Goal: Task Accomplishment & Management: Manage account settings

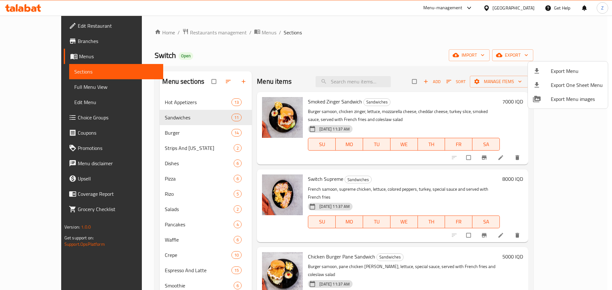
click at [224, 33] on div at bounding box center [306, 145] width 612 height 290
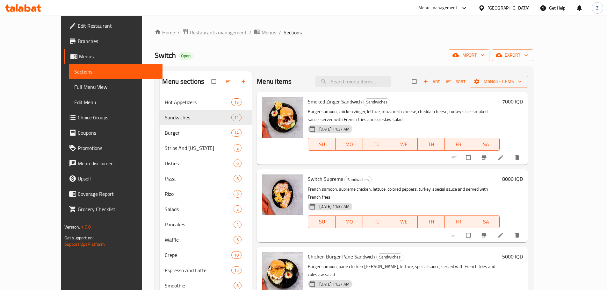
click at [262, 33] on span "Menus" at bounding box center [269, 33] width 15 height 8
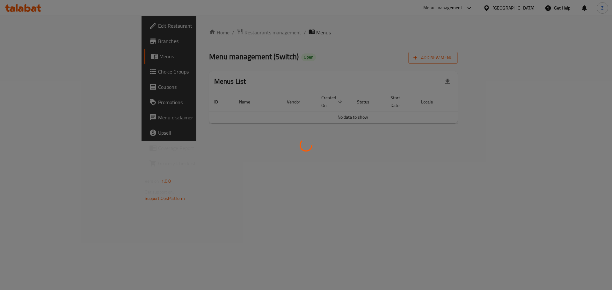
click at [561, 59] on div at bounding box center [306, 145] width 612 height 290
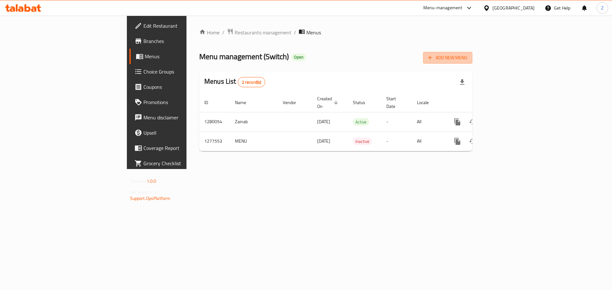
click at [467, 59] on span "Add New Menu" at bounding box center [447, 58] width 39 height 8
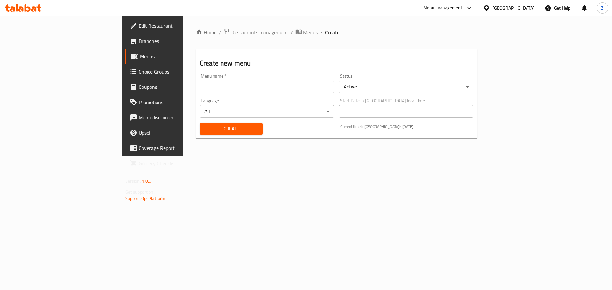
drag, startPoint x: 258, startPoint y: 84, endPoint x: 248, endPoint y: 92, distance: 12.9
click at [258, 84] on input "text" at bounding box center [267, 87] width 134 height 13
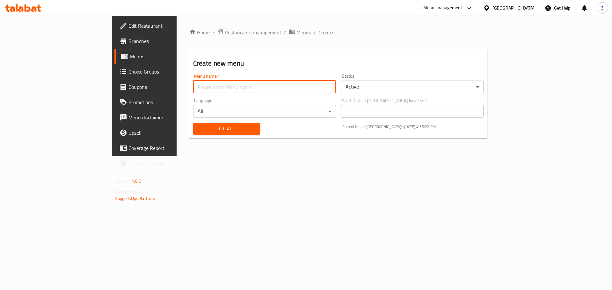
type input "Zahraa - Last Menu"
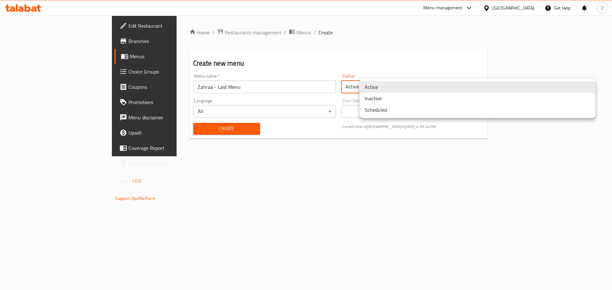
click at [385, 91] on body "​ Menu-management [GEOGRAPHIC_DATA] Get Help Z Edit Restaurant Branches Menus C…" at bounding box center [306, 153] width 612 height 275
click at [381, 101] on li "Inactive" at bounding box center [477, 98] width 236 height 11
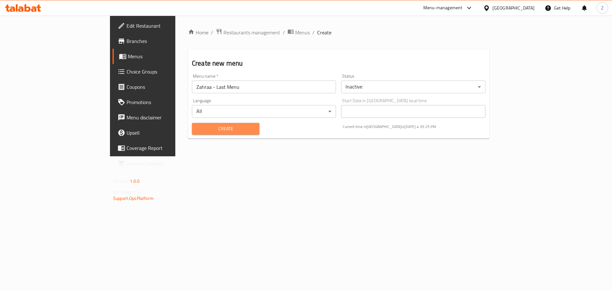
click at [199, 130] on span "Create" at bounding box center [225, 129] width 57 height 8
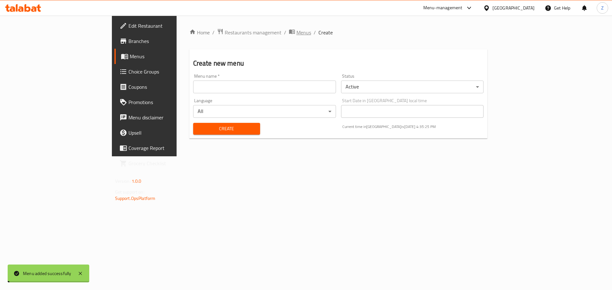
click at [296, 30] on span "Menus" at bounding box center [303, 33] width 15 height 8
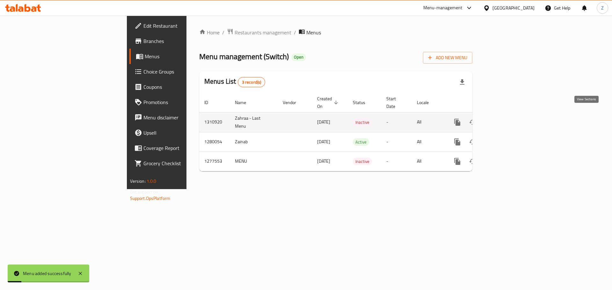
click at [511, 115] on link "enhanced table" at bounding box center [503, 122] width 15 height 15
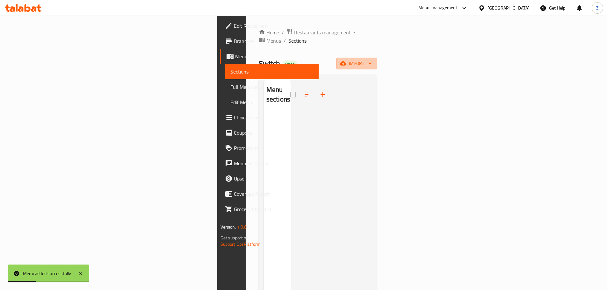
click at [372, 60] on span "import" at bounding box center [356, 64] width 31 height 8
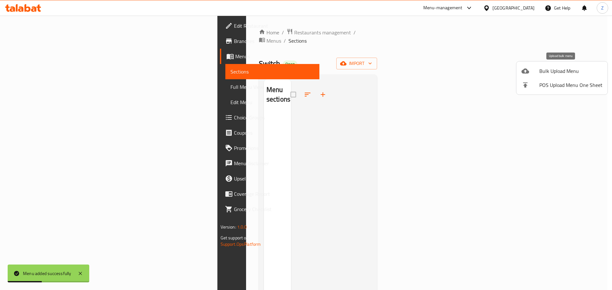
click at [531, 75] on li "Bulk Upload Menu" at bounding box center [561, 71] width 91 height 14
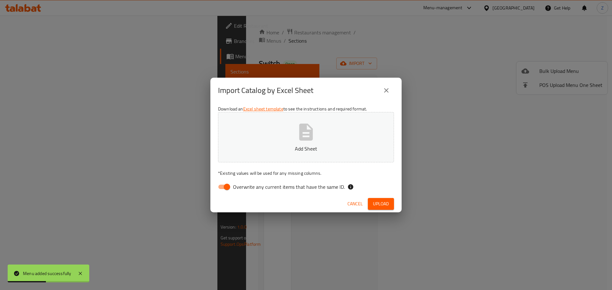
click at [325, 151] on p "Add Sheet" at bounding box center [306, 149] width 156 height 8
click at [231, 189] on input "Overwrite any current items that have the same ID." at bounding box center [227, 187] width 36 height 12
checkbox input "false"
click at [379, 204] on span "Upload" at bounding box center [381, 204] width 16 height 8
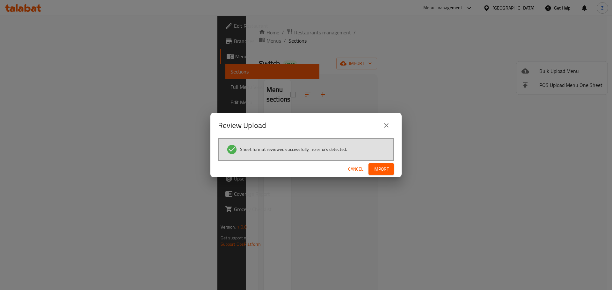
click at [389, 170] on button "Import" at bounding box center [380, 169] width 25 height 12
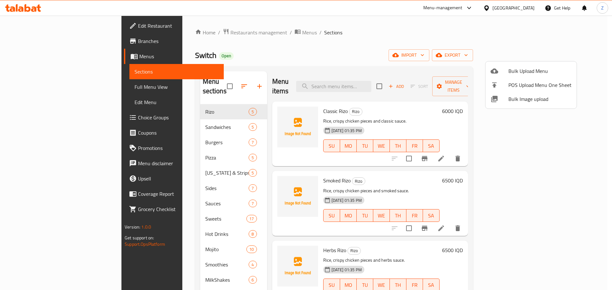
click at [486, 183] on div at bounding box center [306, 145] width 612 height 290
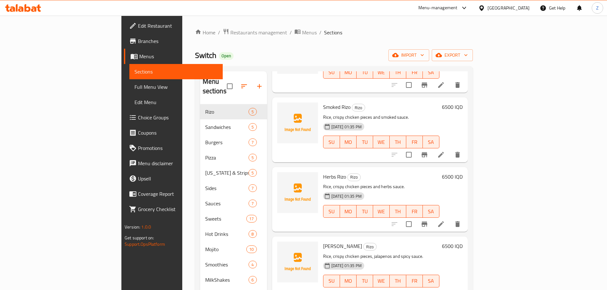
scroll to position [89, 0]
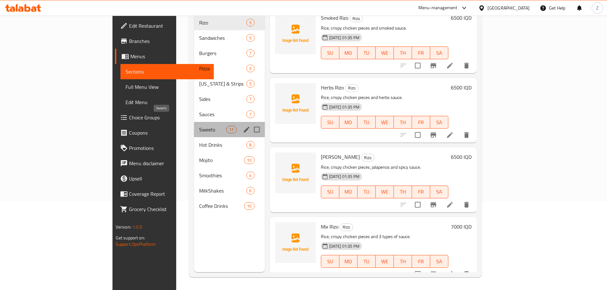
click at [199, 126] on span "Sweets" at bounding box center [212, 130] width 27 height 8
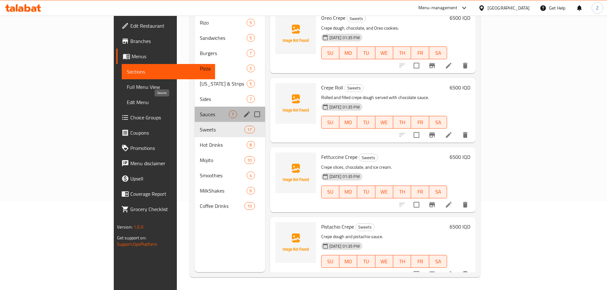
click at [200, 111] on span "Sauces" at bounding box center [214, 115] width 29 height 8
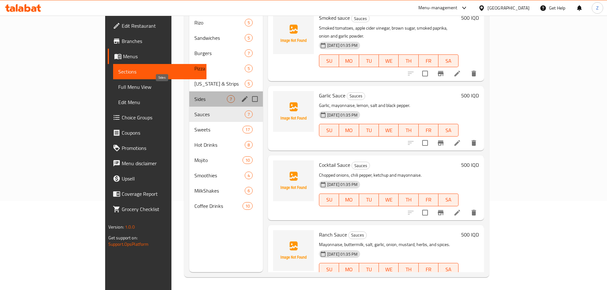
click at [194, 95] on span "Sides" at bounding box center [210, 99] width 33 height 8
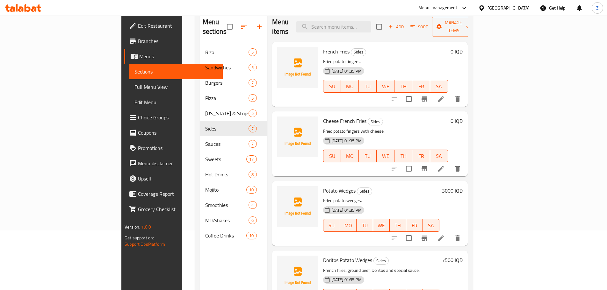
scroll to position [25, 0]
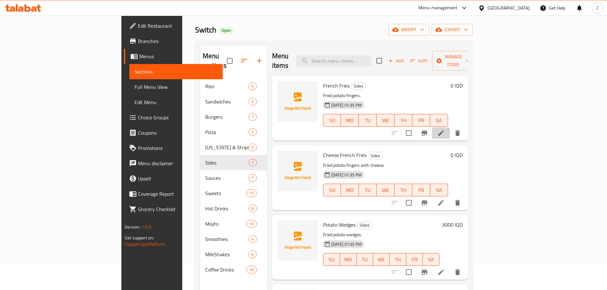
click at [450, 127] on li at bounding box center [441, 132] width 18 height 11
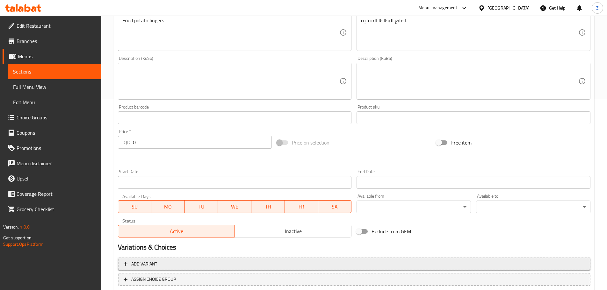
click at [244, 261] on span "Add variant" at bounding box center [354, 264] width 461 height 8
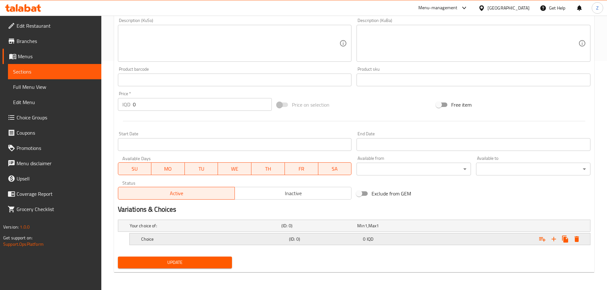
click at [175, 240] on h5 "Choice" at bounding box center [213, 239] width 145 height 6
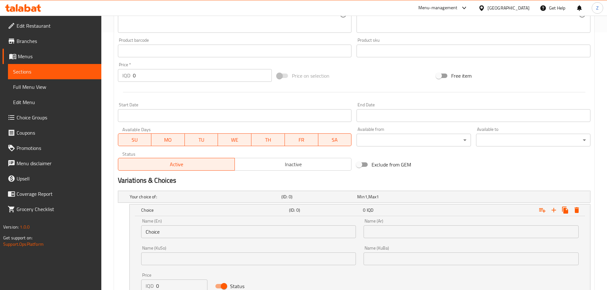
scroll to position [293, 0]
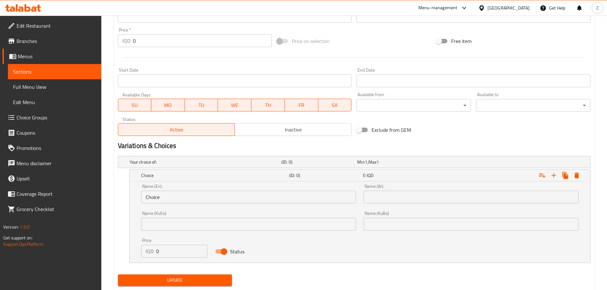
drag, startPoint x: 162, startPoint y: 188, endPoint x: 170, endPoint y: 201, distance: 15.2
click at [163, 190] on div "Name (En) Choice Name (En)" at bounding box center [248, 193] width 215 height 19
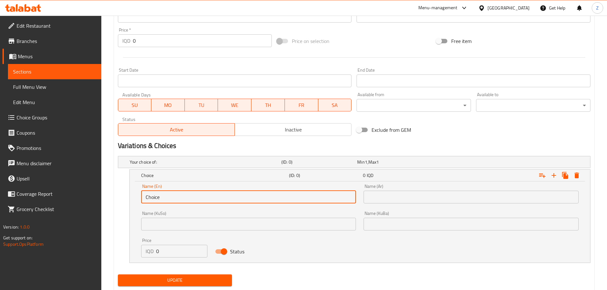
click at [170, 201] on input "Choice" at bounding box center [248, 197] width 215 height 13
type input "Small"
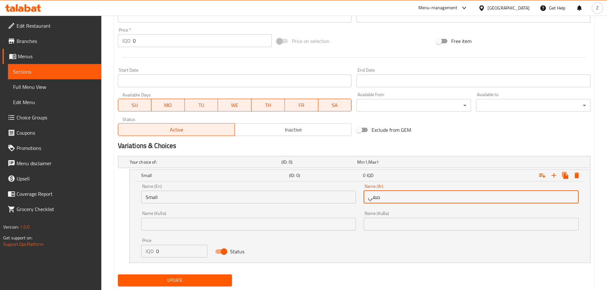
type input "صغير"
click at [174, 245] on input "0" at bounding box center [182, 251] width 52 height 13
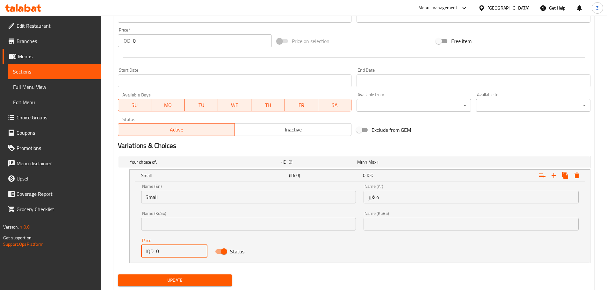
click at [174, 244] on div "Price IQD 0 Price" at bounding box center [174, 247] width 67 height 19
click at [171, 254] on input "0" at bounding box center [182, 251] width 52 height 13
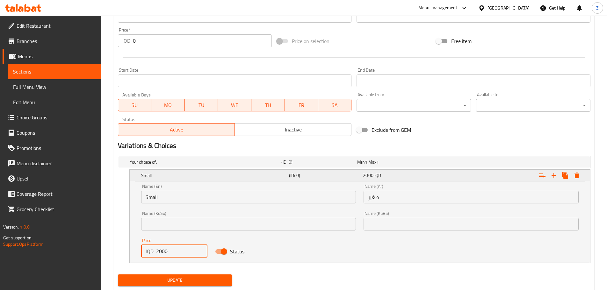
type input "2000"
click at [556, 178] on icon "Expand" at bounding box center [554, 176] width 8 height 8
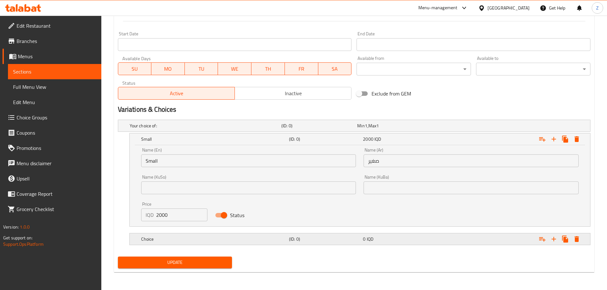
click at [203, 236] on div "Choice" at bounding box center [214, 239] width 148 height 9
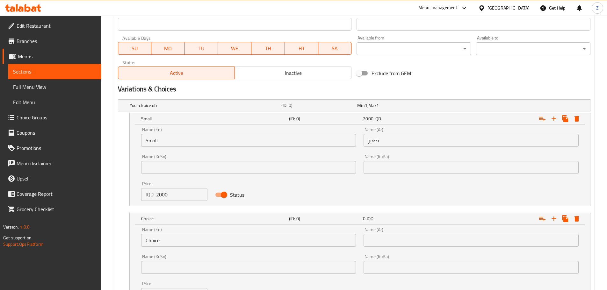
scroll to position [361, 0]
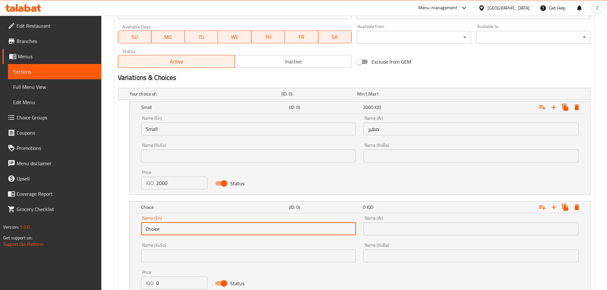
click at [177, 232] on input "Choice" at bounding box center [248, 229] width 215 height 13
type input "Large"
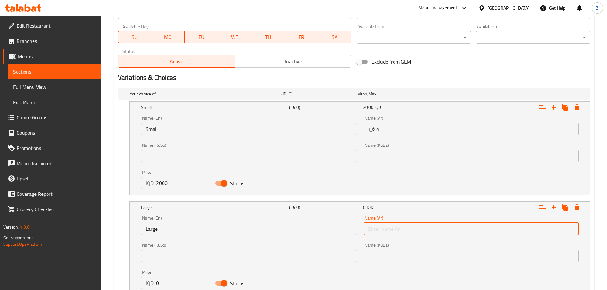
click at [374, 231] on input "text" at bounding box center [471, 229] width 215 height 13
click at [374, 231] on input "ك" at bounding box center [471, 229] width 215 height 13
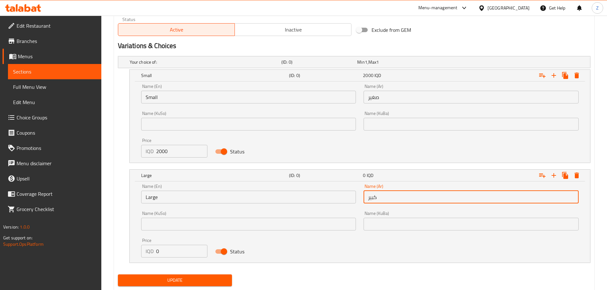
type input "كبير"
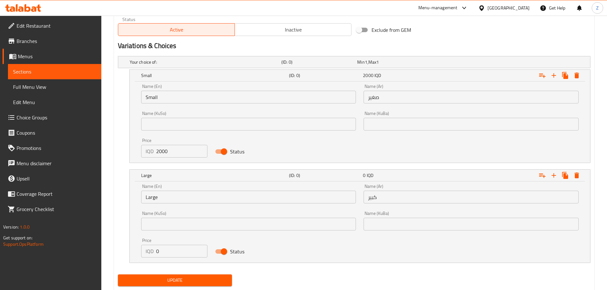
click at [151, 250] on p "IQD" at bounding box center [150, 252] width 8 height 8
click at [152, 250] on p "IQD" at bounding box center [150, 252] width 8 height 8
click at [171, 250] on input "0" at bounding box center [182, 251] width 52 height 13
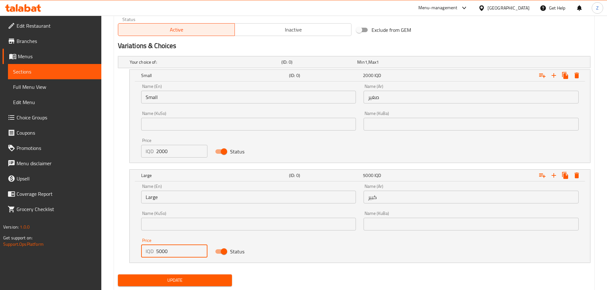
type input "5000"
click at [189, 281] on span "Update" at bounding box center [175, 281] width 104 height 8
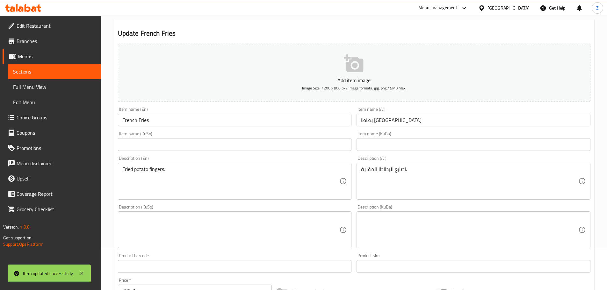
scroll to position [0, 0]
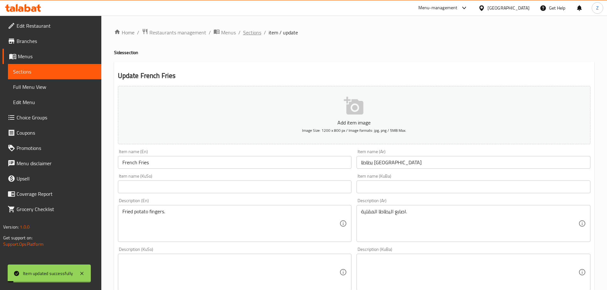
click at [258, 33] on span "Sections" at bounding box center [252, 33] width 18 height 8
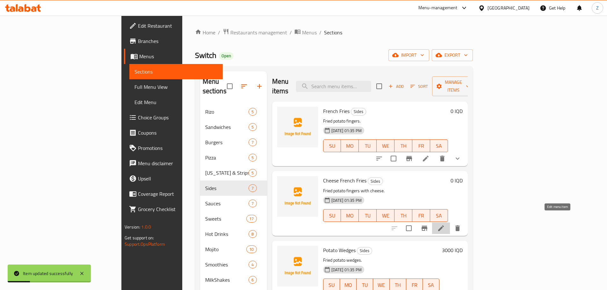
click at [444, 226] on icon at bounding box center [441, 229] width 6 height 6
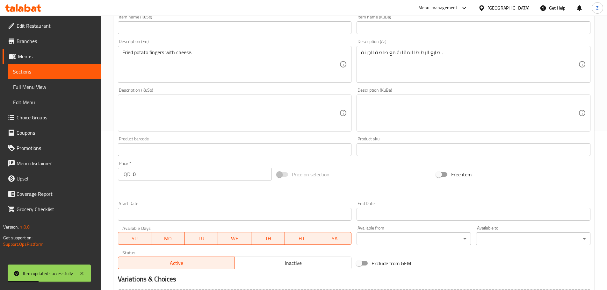
scroll to position [233, 0]
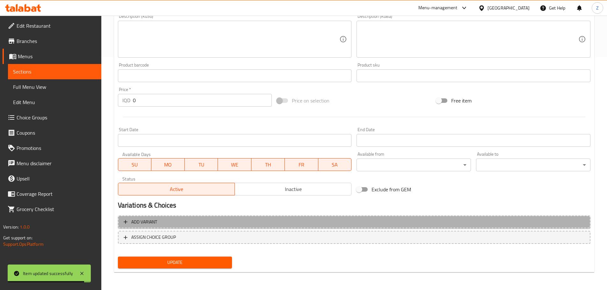
click at [358, 225] on span "Add variant" at bounding box center [354, 222] width 461 height 8
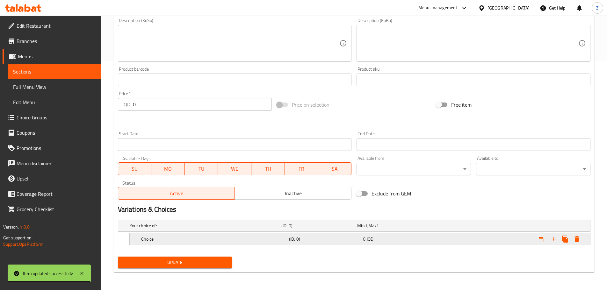
click at [281, 240] on h5 "Choice" at bounding box center [213, 239] width 145 height 6
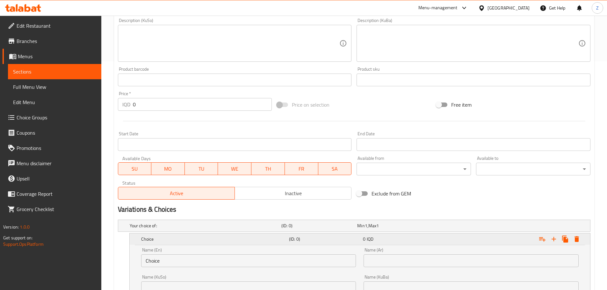
scroll to position [261, 0]
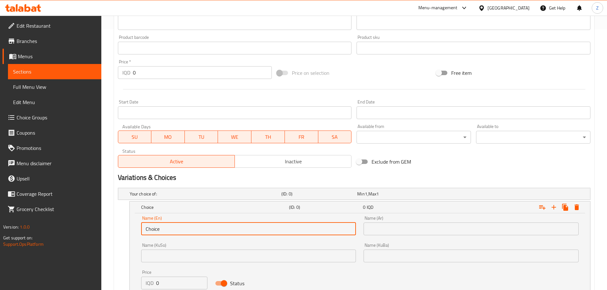
click at [237, 230] on input "Choice" at bounding box center [248, 229] width 215 height 13
type input "Small"
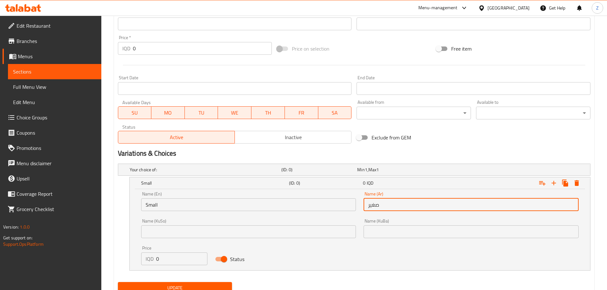
scroll to position [311, 0]
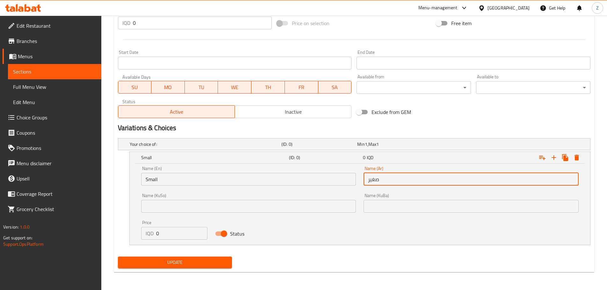
type input "صغير"
click at [173, 237] on input "0" at bounding box center [182, 233] width 52 height 13
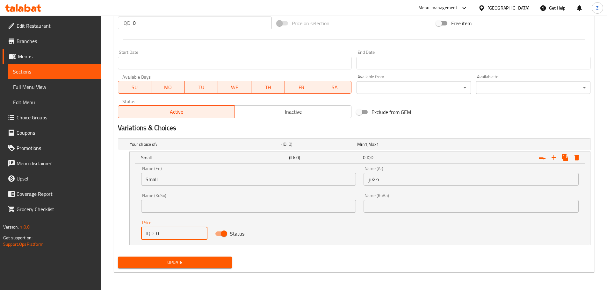
click at [173, 237] on input "0" at bounding box center [182, 233] width 52 height 13
type input "3500"
click at [557, 157] on icon "Expand" at bounding box center [554, 158] width 8 height 8
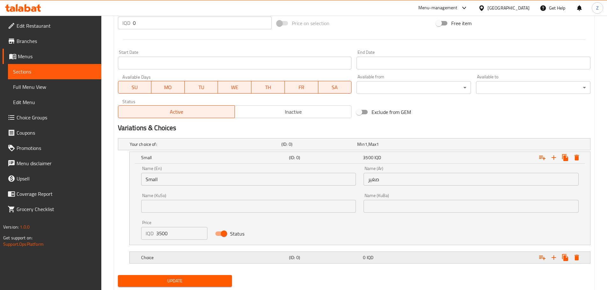
click at [221, 260] on h5 "Choice" at bounding box center [213, 258] width 145 height 6
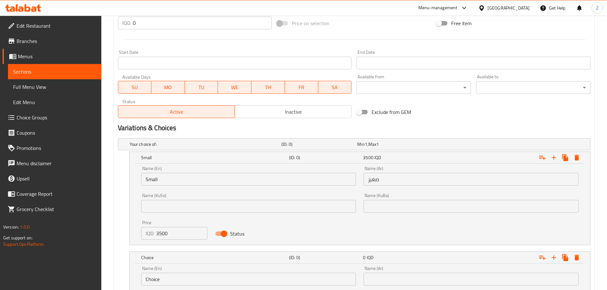
scroll to position [343, 0]
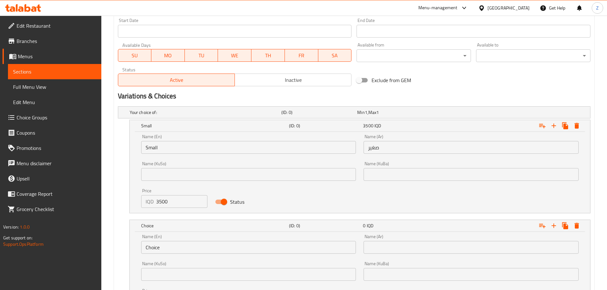
click at [190, 255] on div "Name (En) Choice Name (En)" at bounding box center [248, 244] width 223 height 27
click at [193, 249] on input "Choice" at bounding box center [248, 247] width 215 height 13
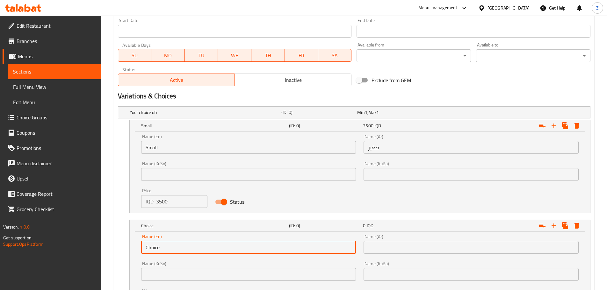
click at [193, 249] on input "Choice" at bounding box center [248, 247] width 215 height 13
type input "Large"
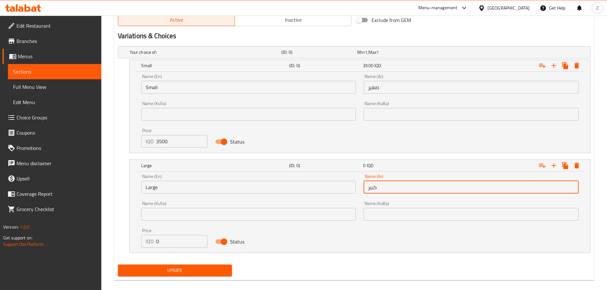
scroll to position [406, 0]
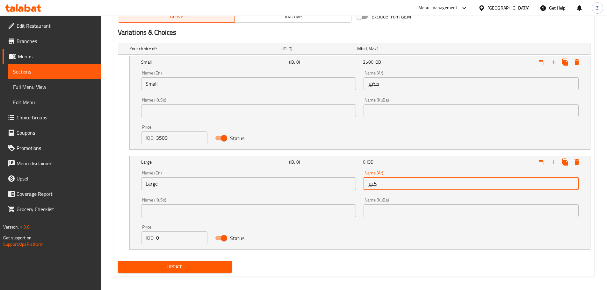
type input "كبير"
click at [183, 240] on input "0" at bounding box center [182, 238] width 52 height 13
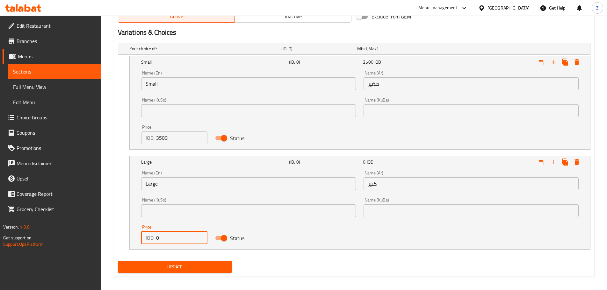
click at [183, 240] on input "0" at bounding box center [182, 238] width 52 height 13
type input "5000"
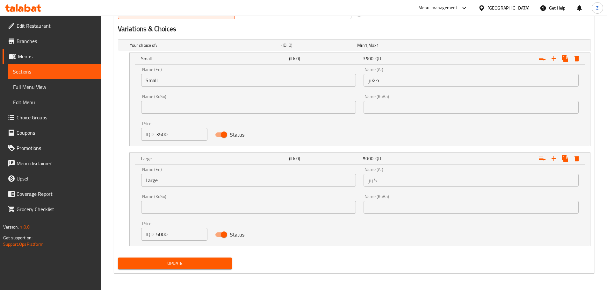
scroll to position [411, 0]
drag, startPoint x: 207, startPoint y: 271, endPoint x: 208, endPoint y: 267, distance: 3.9
click at [207, 271] on div "Update" at bounding box center [175, 262] width 120 height 17
click at [208, 267] on button "Update" at bounding box center [175, 263] width 114 height 12
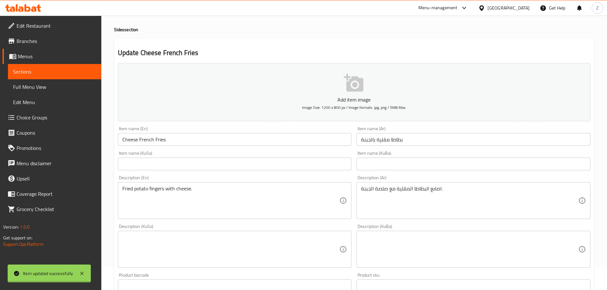
scroll to position [0, 0]
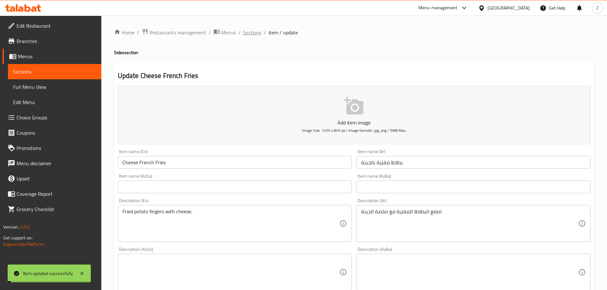
click at [250, 34] on span "Sections" at bounding box center [252, 33] width 18 height 8
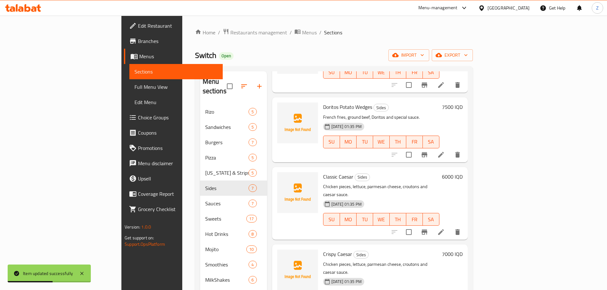
scroll to position [89, 0]
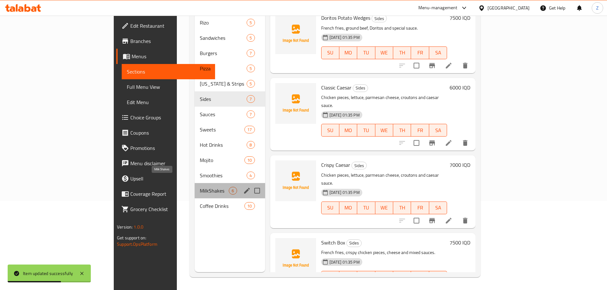
click at [200, 187] on span "MilkShakes" at bounding box center [214, 191] width 29 height 8
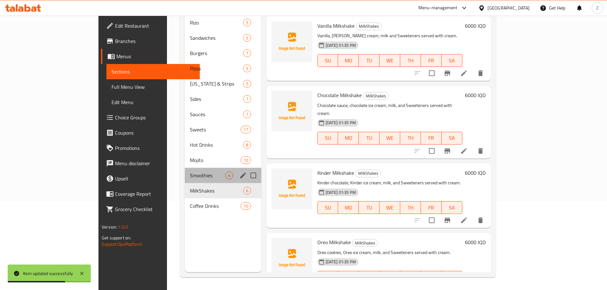
click at [185, 168] on div "Smoothies 4" at bounding box center [223, 175] width 76 height 15
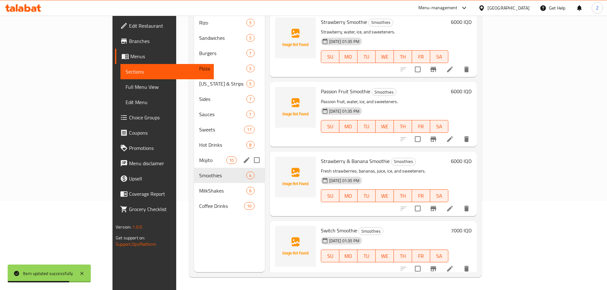
click at [194, 153] on div "Mojito 10" at bounding box center [229, 160] width 71 height 15
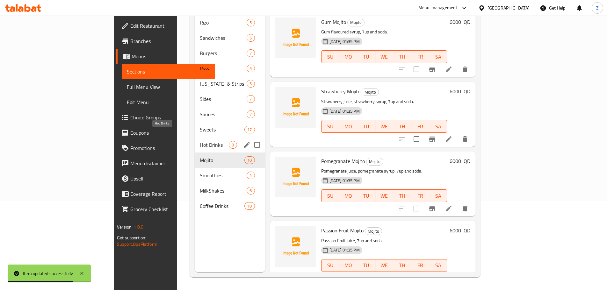
click at [195, 137] on div "Hot Drinks 8" at bounding box center [230, 144] width 70 height 15
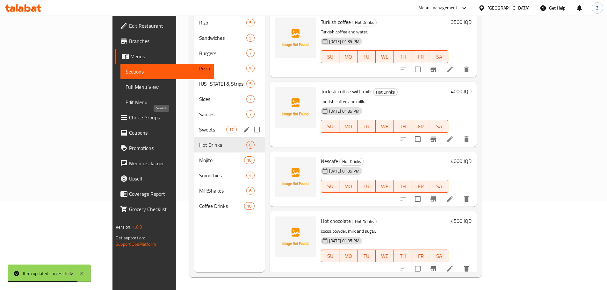
click at [199, 126] on span "Sweets" at bounding box center [212, 130] width 27 height 8
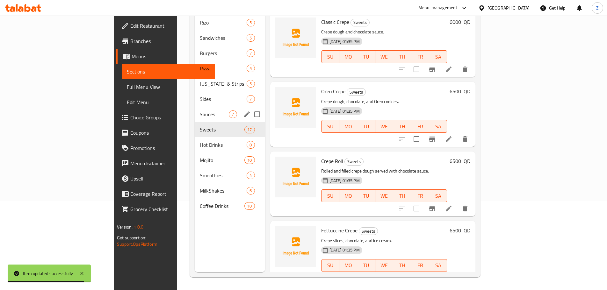
click at [195, 109] on div "Sauces 7" at bounding box center [230, 114] width 70 height 15
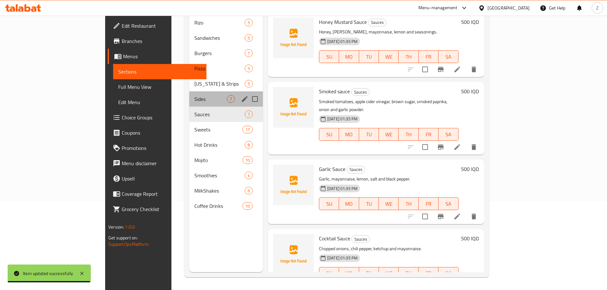
click at [189, 95] on div "Sides 7" at bounding box center [226, 98] width 74 height 15
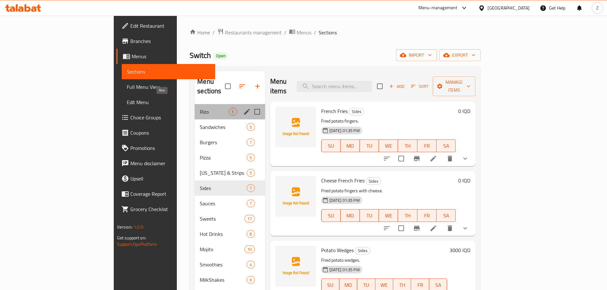
click at [200, 108] on span "Rizo" at bounding box center [214, 112] width 29 height 8
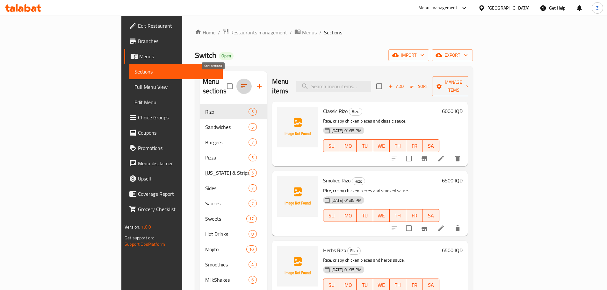
click at [236, 82] on button "button" at bounding box center [243, 86] width 15 height 15
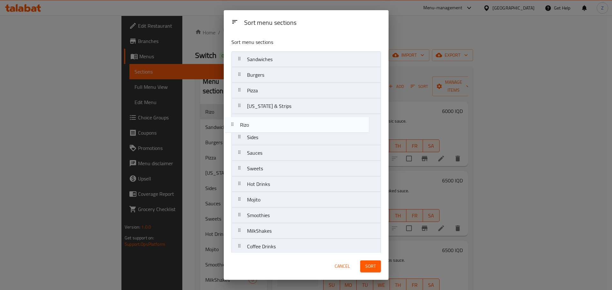
drag, startPoint x: 281, startPoint y: 57, endPoint x: 274, endPoint y: 127, distance: 69.8
click at [274, 127] on nav "[PERSON_NAME] Sandwiches Burgers Pizza [US_STATE] & Strips Sides Sauces Sweets …" at bounding box center [305, 153] width 149 height 204
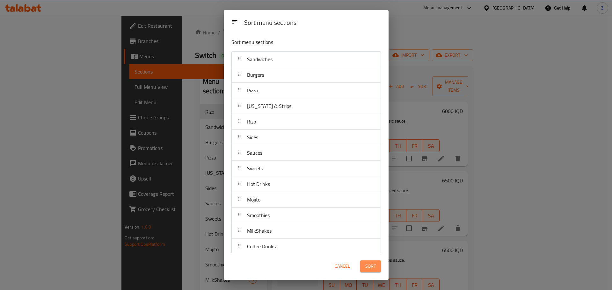
click at [378, 267] on button "Sort" at bounding box center [370, 267] width 21 height 12
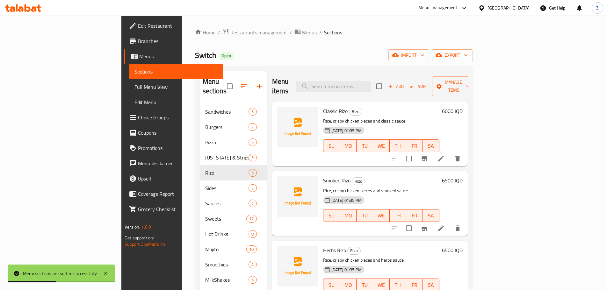
click at [227, 27] on div "Home / Restaurants management / Menus / Sections Switch Open import export Menu…" at bounding box center [333, 198] width 303 height 364
click at [302, 31] on span "Menus" at bounding box center [309, 33] width 15 height 8
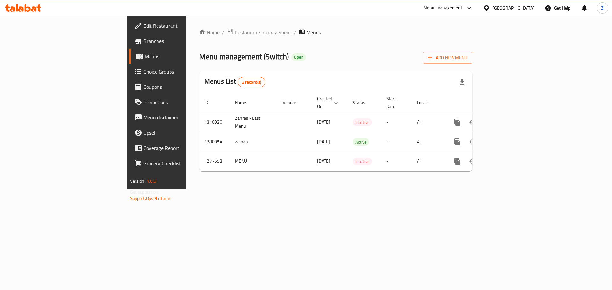
click at [235, 31] on span "Restaurants management" at bounding box center [263, 33] width 57 height 8
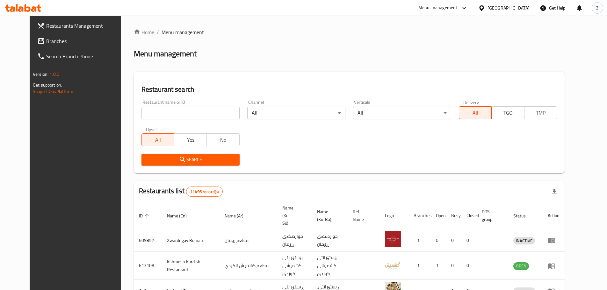
click at [142, 108] on input "search" at bounding box center [191, 113] width 98 height 13
paste input "771656"
type input "771656"
click at [169, 164] on button "Search" at bounding box center [191, 160] width 98 height 12
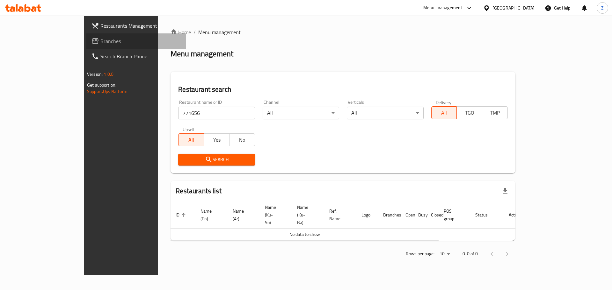
click at [100, 42] on span "Branches" at bounding box center [140, 41] width 81 height 8
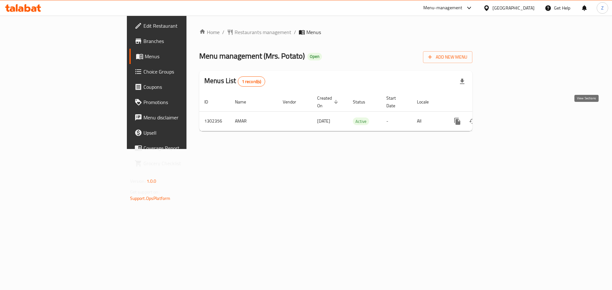
click at [507, 118] on icon "enhanced table" at bounding box center [503, 122] width 8 height 8
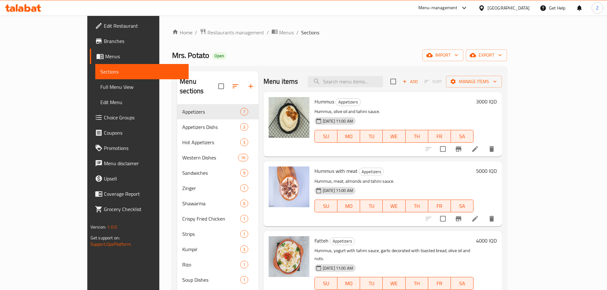
click at [355, 154] on div "Hummus Appetizers Hummus, olive oil and tahini sauce. 24-07-2025 11:00 AM SU MO…" at bounding box center [394, 125] width 164 height 60
